Goal: Information Seeking & Learning: Learn about a topic

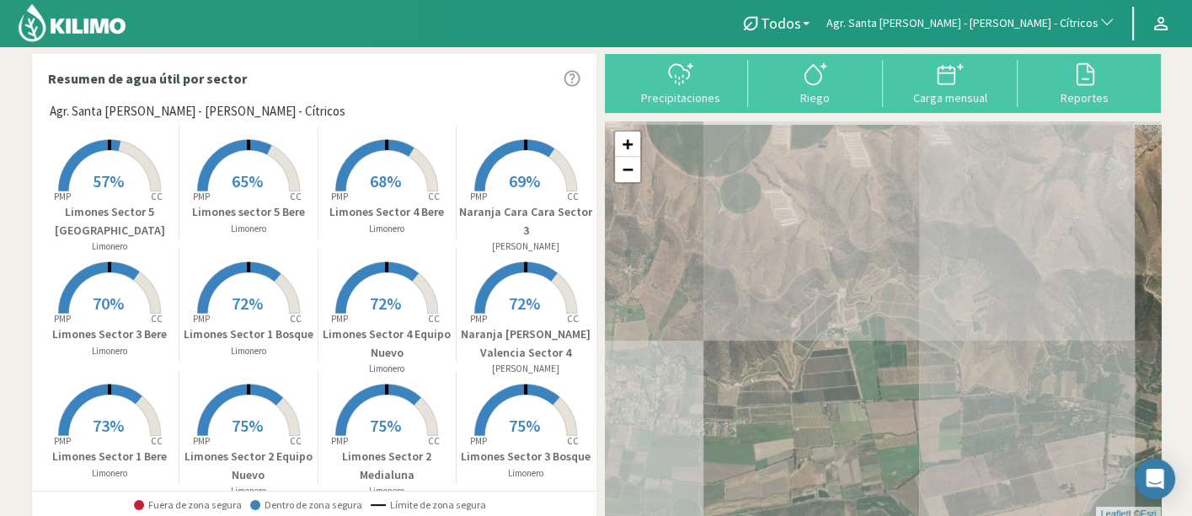
click at [1007, 13] on button "Agr. Santa [PERSON_NAME] - [PERSON_NAME] - Cítricos" at bounding box center [971, 23] width 306 height 37
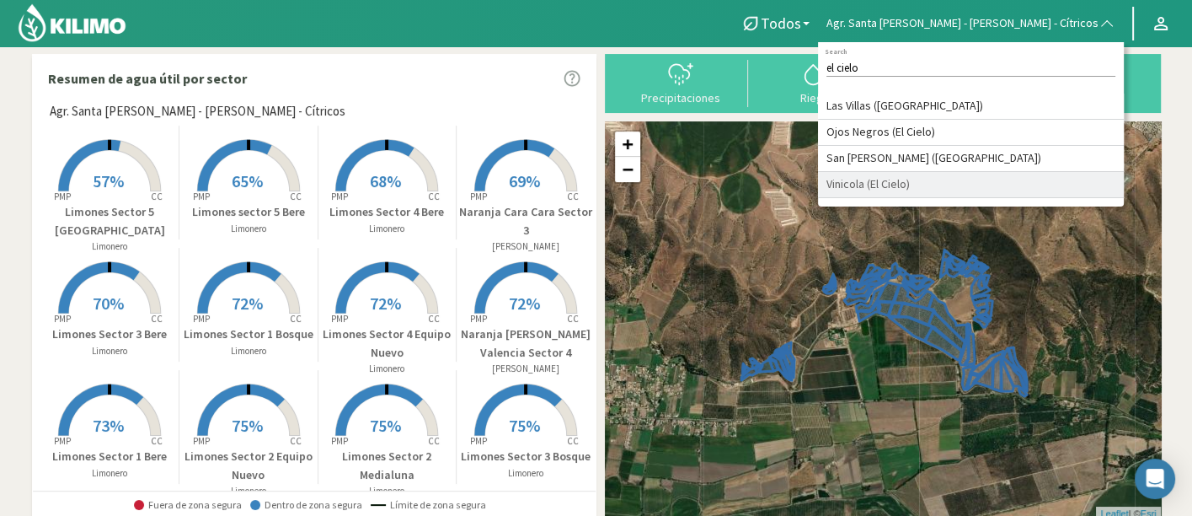
type input "el cielo"
click at [1025, 194] on li "Vinicola (El Cielo)" at bounding box center [971, 185] width 306 height 26
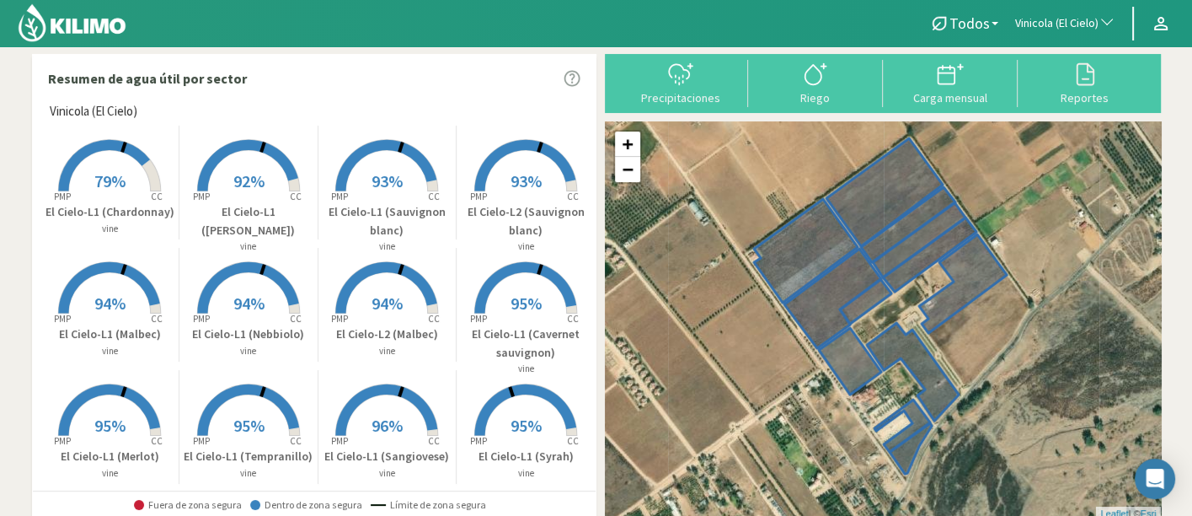
scroll to position [14, 0]
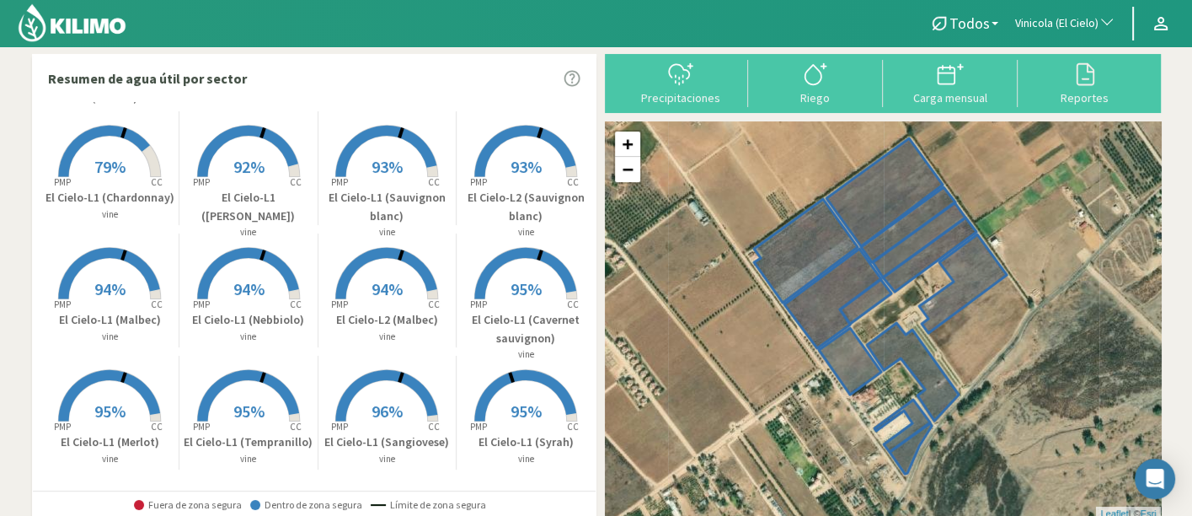
click at [508, 301] on rect at bounding box center [525, 300] width 135 height 135
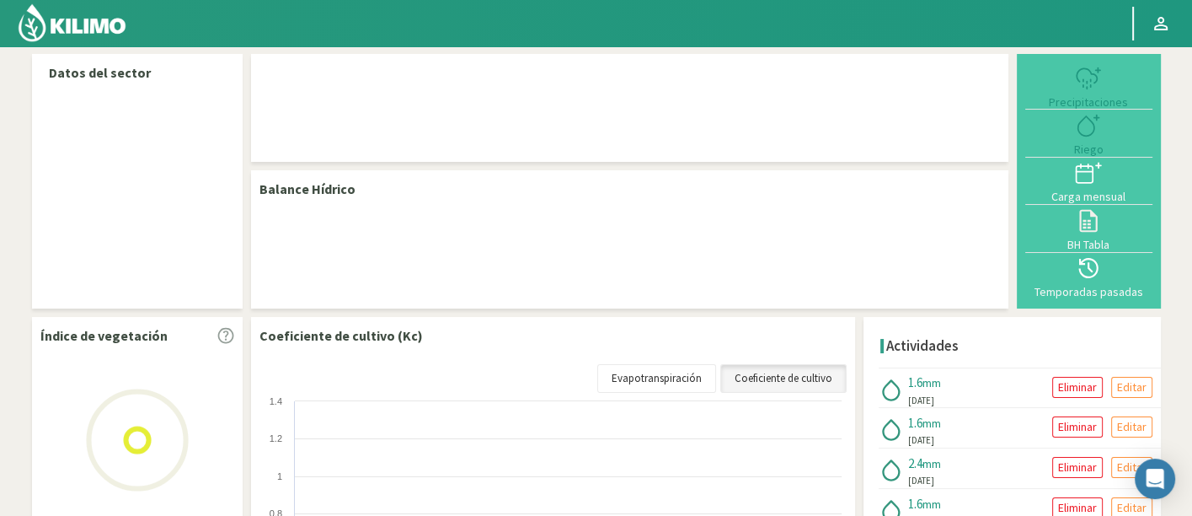
select select "279: Object"
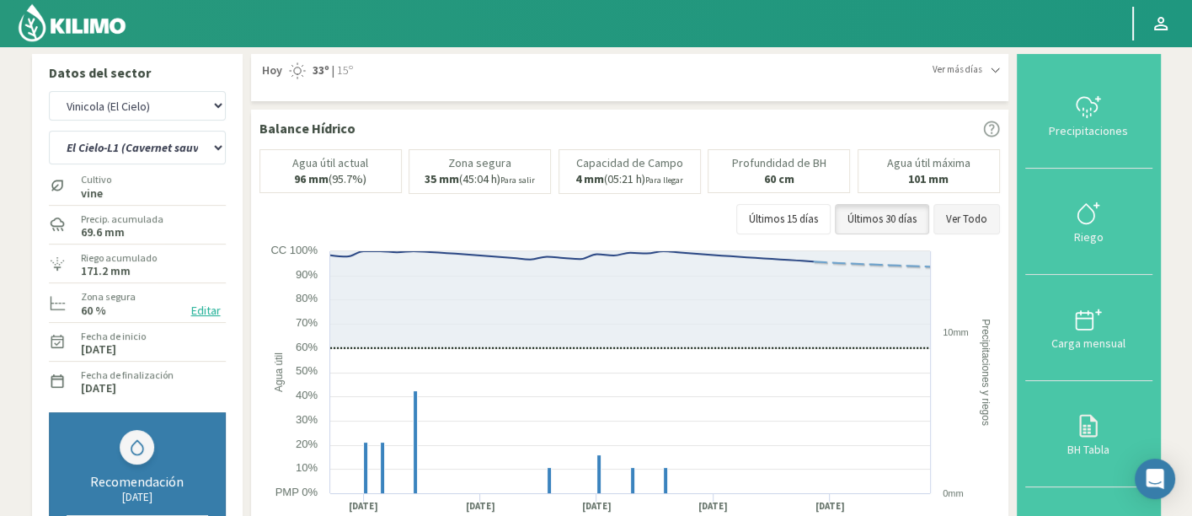
click at [961, 206] on button "Ver Todo" at bounding box center [966, 219] width 67 height 30
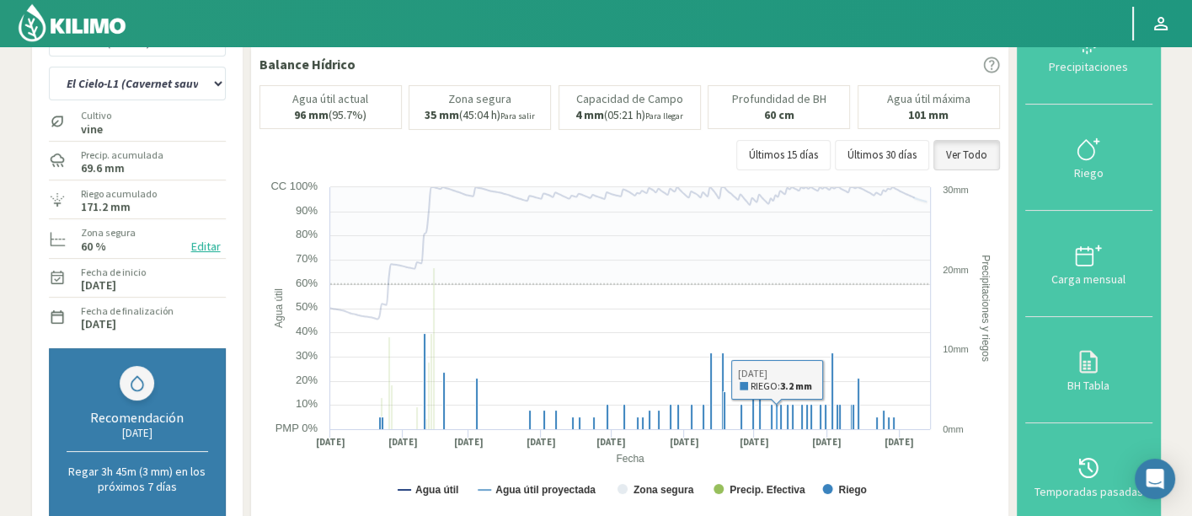
scroll to position [94, 0]
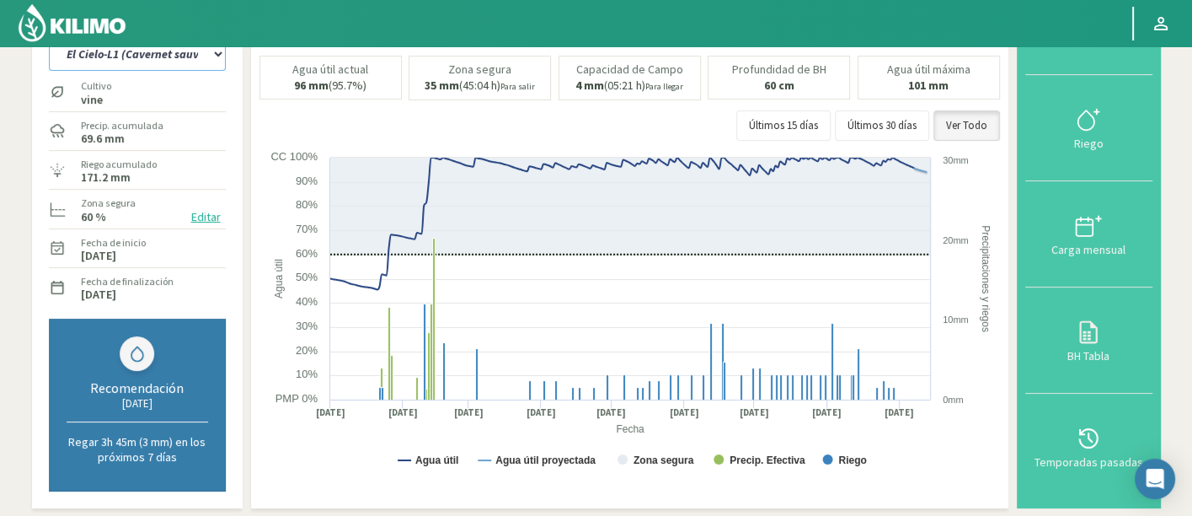
click at [153, 51] on select "El Cielo-L1 (Cavernet sauvignon) El Cielo-L1 (Chardonnay) El Cielo-L1 (Malbec) …" at bounding box center [137, 54] width 177 height 34
select select "4: Object"
click at [49, 37] on select "El Cielo-L1 (Cavernet sauvignon) El Cielo-L1 (Chardonnay) El Cielo-L1 (Malbec) …" at bounding box center [137, 54] width 177 height 34
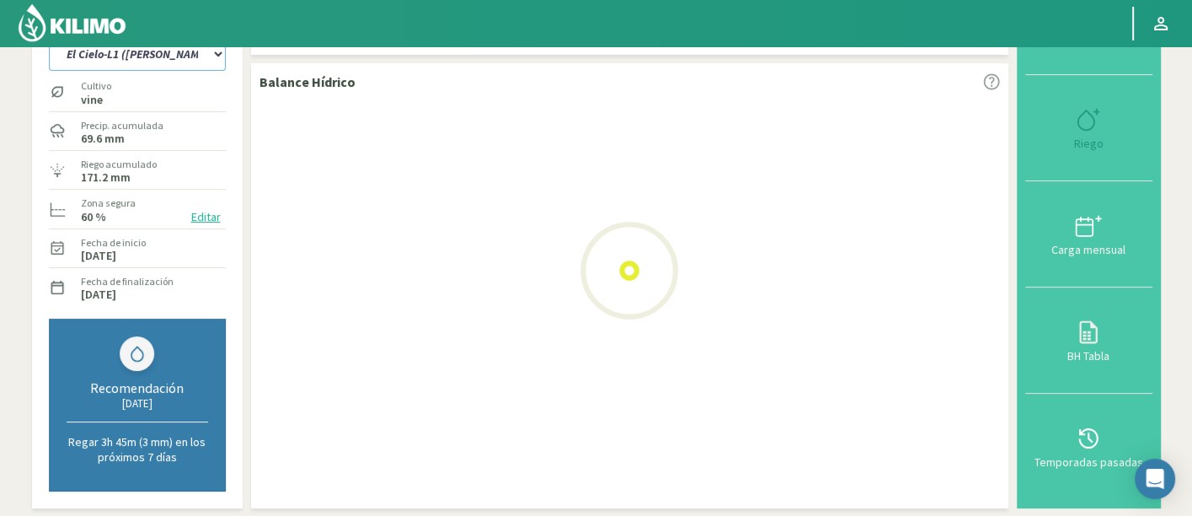
select select "559: Object"
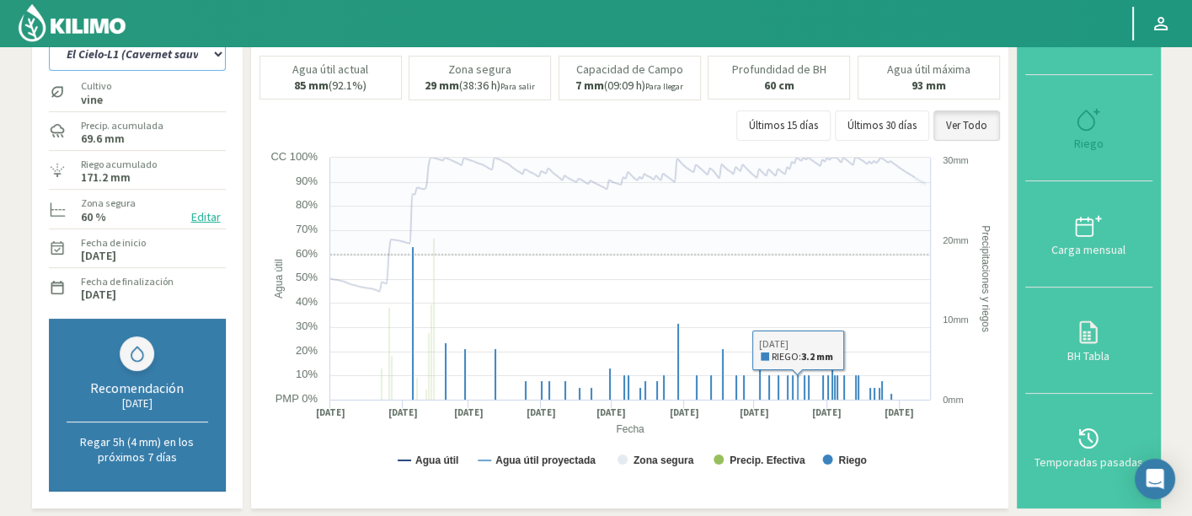
click at [801, 386] on rect at bounding box center [631, 317] width 745 height 337
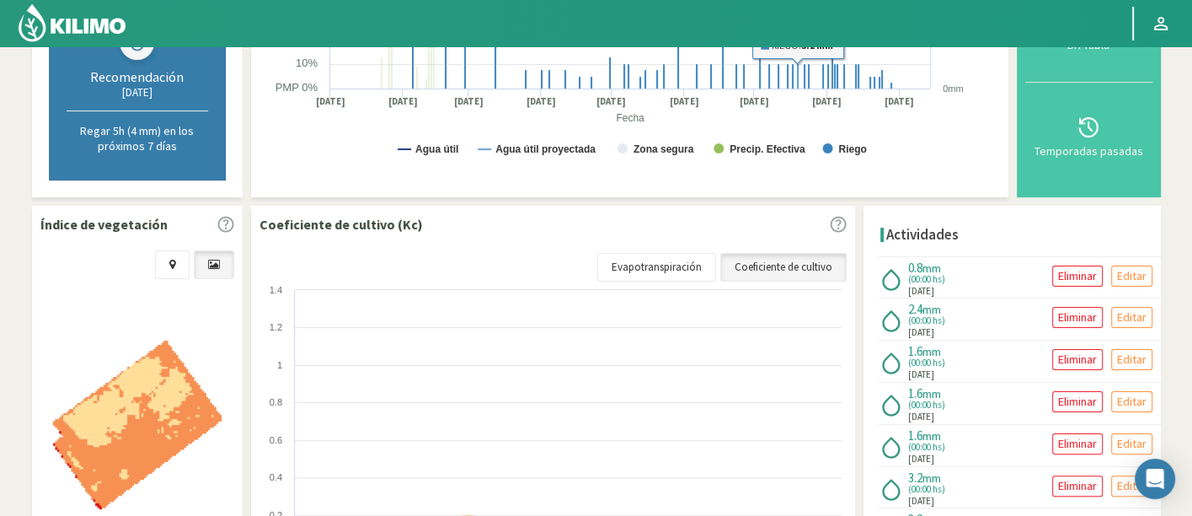
scroll to position [468, 0]
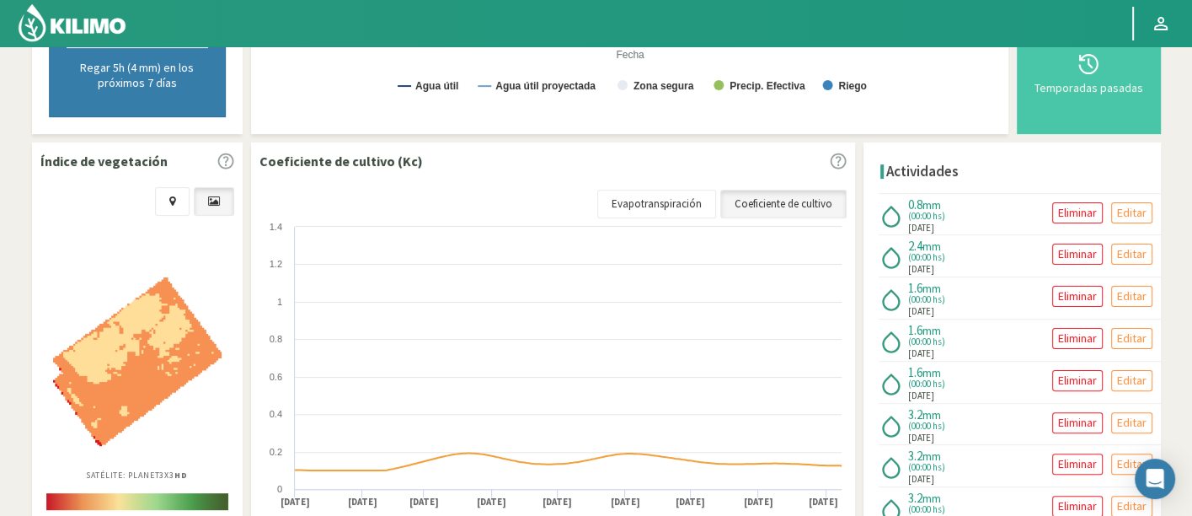
select select "16: Object"
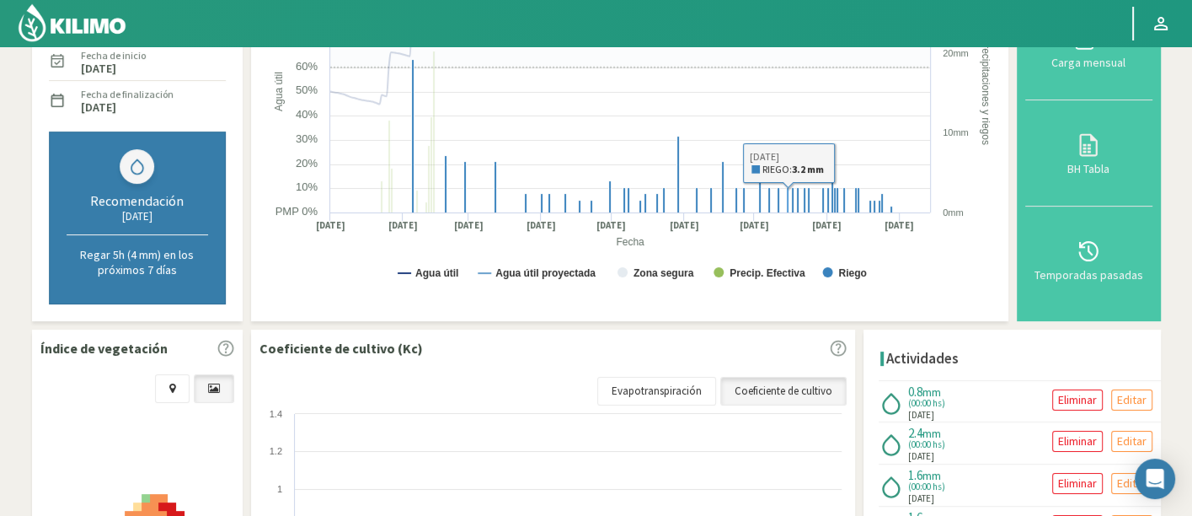
scroll to position [94, 0]
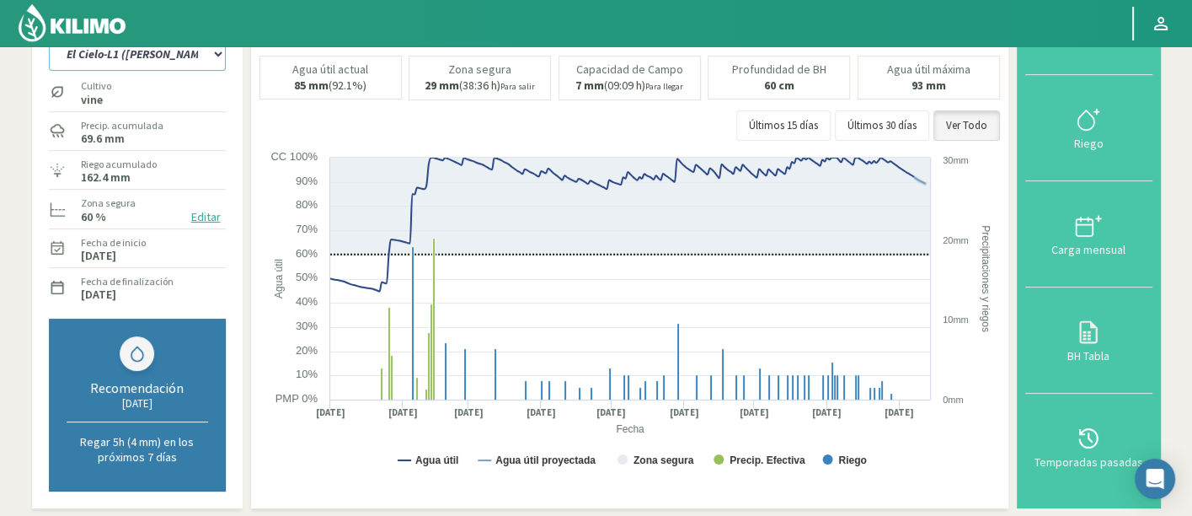
click at [168, 50] on select "El Cielo-L1 (Cavernet sauvignon) El Cielo-L1 (Chardonnay) El Cielo-L1 (Malbec) …" at bounding box center [137, 54] width 177 height 34
click at [32, 147] on div "Datos del sector Agr. Cardonal Agr. El [PERSON_NAME] Agrícola [GEOGRAPHIC_DATA]…" at bounding box center [137, 234] width 211 height 548
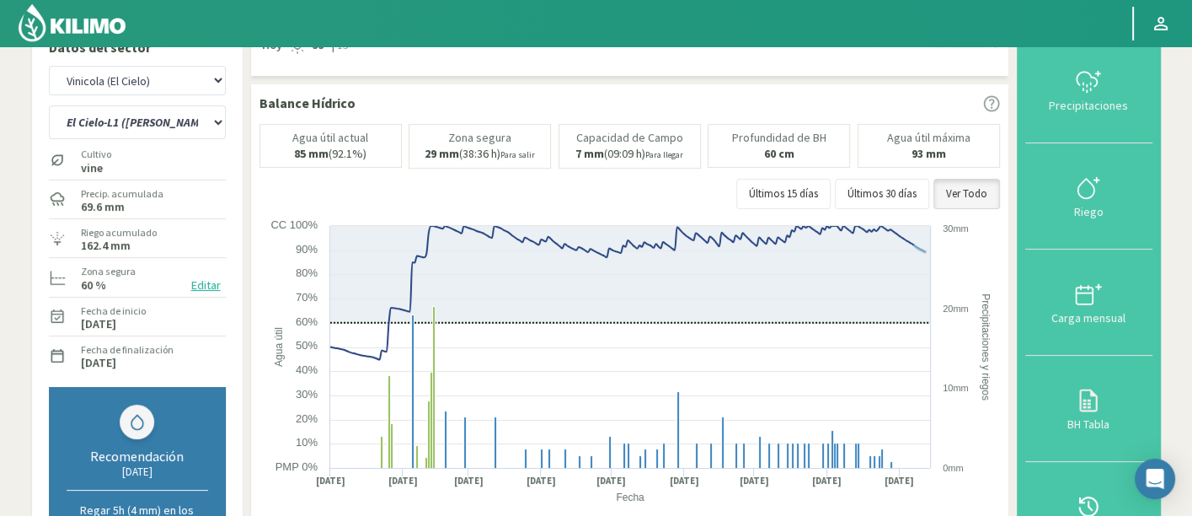
scroll to position [0, 0]
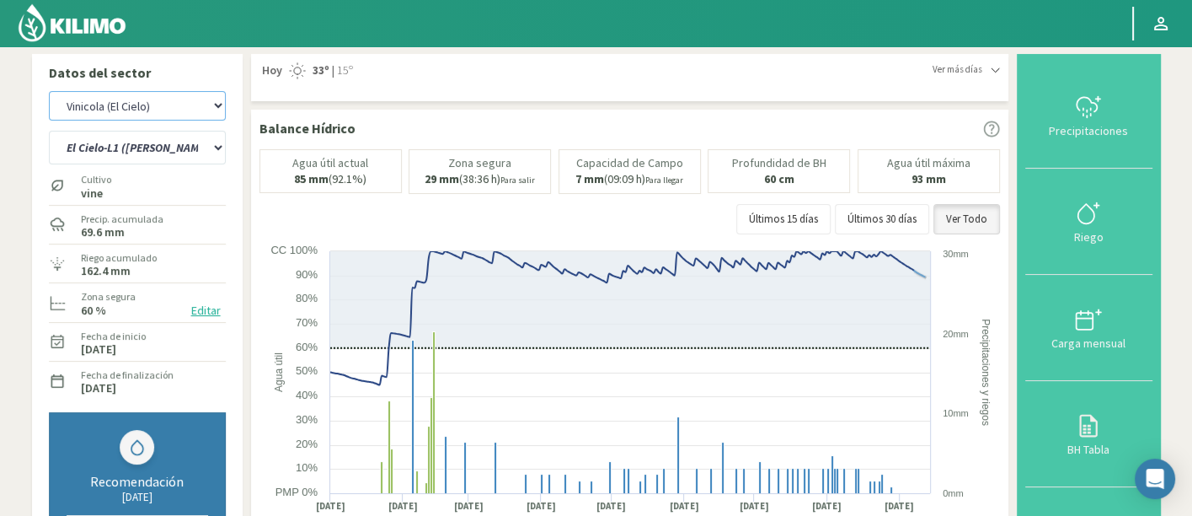
click at [130, 111] on select "Agr. Cardonal Agr. El [PERSON_NAME] Agrícola [GEOGRAPHIC_DATA] - IC Agrícola Ex…" at bounding box center [137, 105] width 177 height 29
click at [49, 91] on select "Agr. Cardonal Agr. El [PERSON_NAME] Agrícola [GEOGRAPHIC_DATA] - IC Agrícola Ex…" at bounding box center [137, 105] width 177 height 29
click at [200, 152] on select "El Cielo-L1 (Cavernet sauvignon) El Cielo-L1 (Chardonnay) El Cielo-L1 (Malbec) …" at bounding box center [137, 148] width 177 height 34
select select "779: Object"
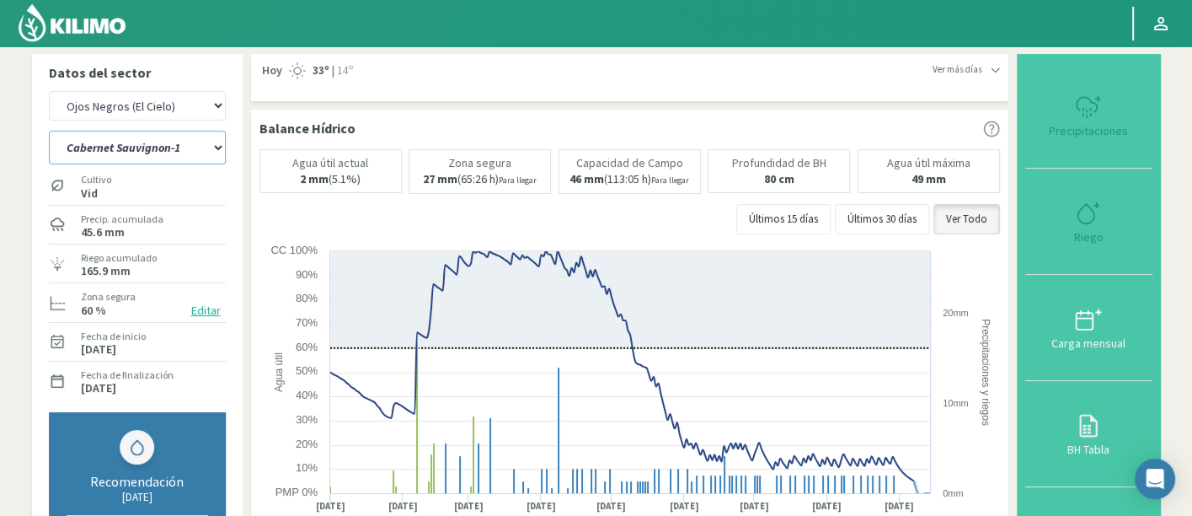
select select "43: Object"
click at [49, 131] on select "Cabernet Sauvignon-1 Cabernet sauvignon-10 Cabernet Sauvignon-2 Cabernet Sauvig…" at bounding box center [137, 148] width 177 height 34
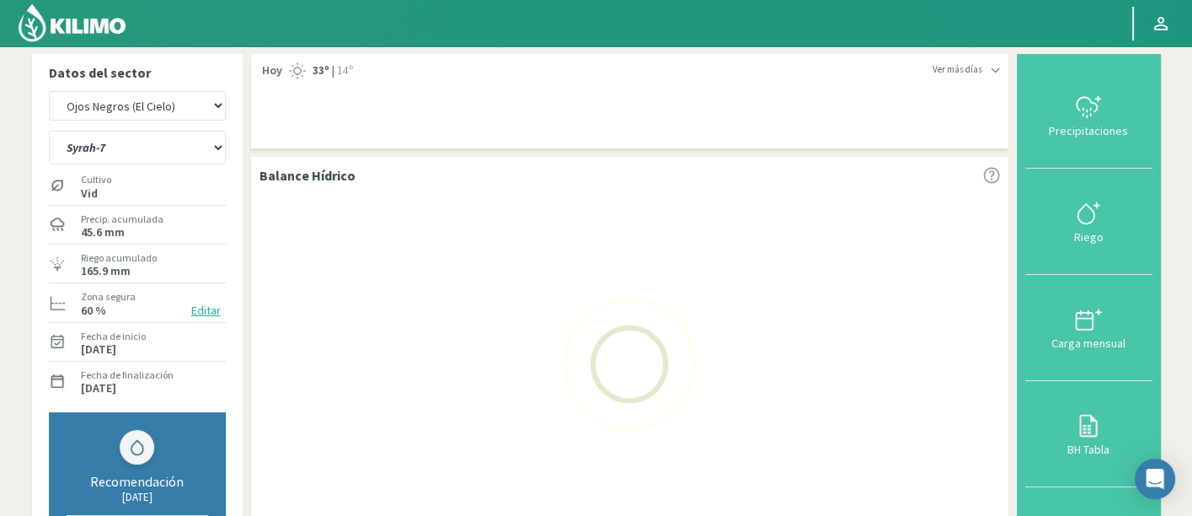
select select "1059: Object"
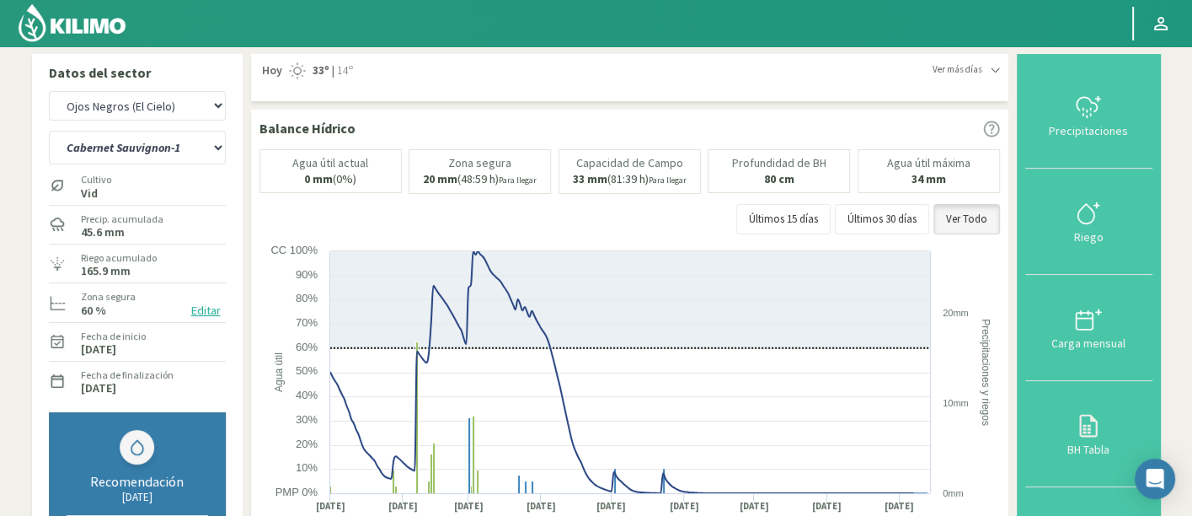
select select "68: Object"
